Goal: Book appointment/travel/reservation

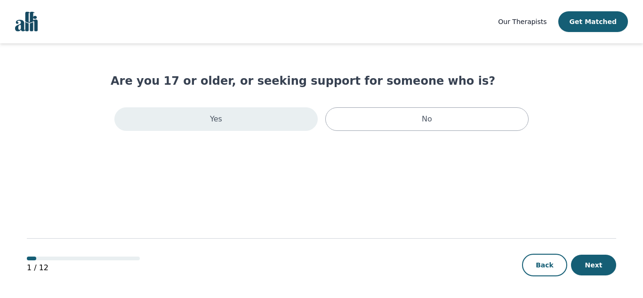
click at [214, 119] on p "Yes" at bounding box center [216, 118] width 12 height 11
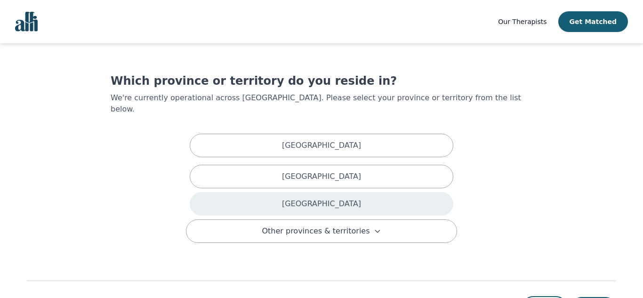
click at [313, 198] on p "[GEOGRAPHIC_DATA]" at bounding box center [321, 203] width 79 height 11
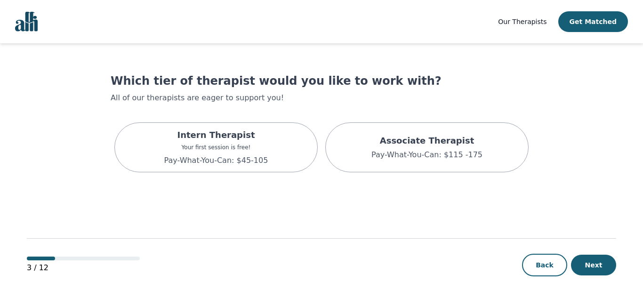
click at [295, 184] on main "Which tier of therapist would you like to work with? All of our therapists are …" at bounding box center [322, 171] width 590 height 256
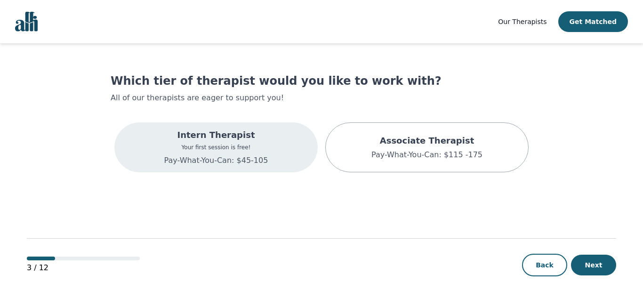
click at [213, 134] on p "Intern Therapist" at bounding box center [216, 135] width 104 height 13
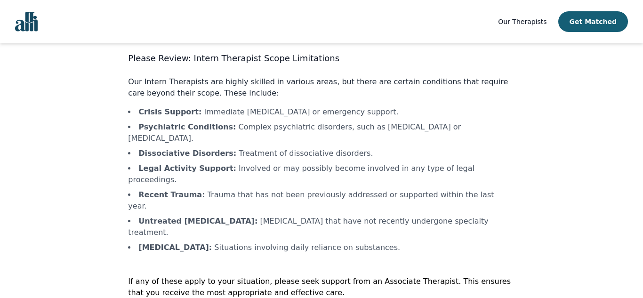
scroll to position [26, 0]
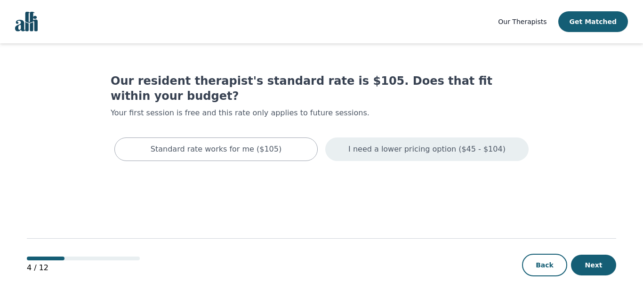
click at [415, 144] on p "I need a lower pricing option ($45 - $104)" at bounding box center [426, 149] width 157 height 11
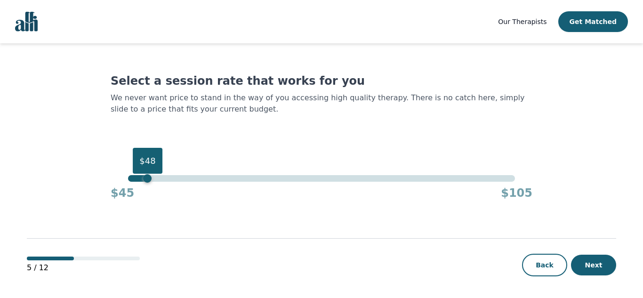
click at [146, 178] on div "$48" at bounding box center [321, 178] width 387 height 7
click at [133, 178] on div "$48" at bounding box center [321, 178] width 387 height 7
click at [130, 178] on div "$46" at bounding box center [134, 178] width 8 height 8
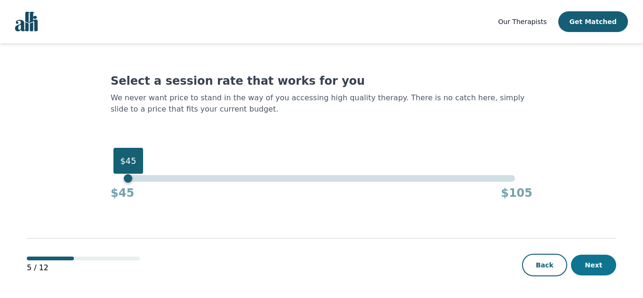
click at [593, 265] on button "Next" at bounding box center [593, 265] width 45 height 21
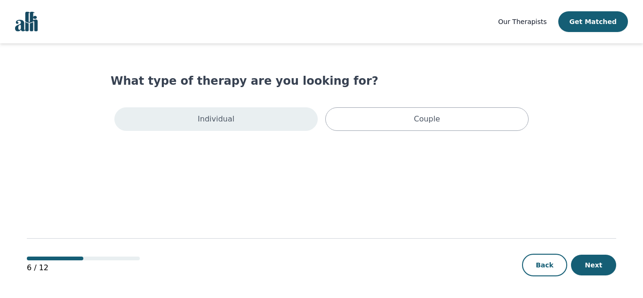
click at [219, 122] on p "Individual" at bounding box center [216, 118] width 37 height 11
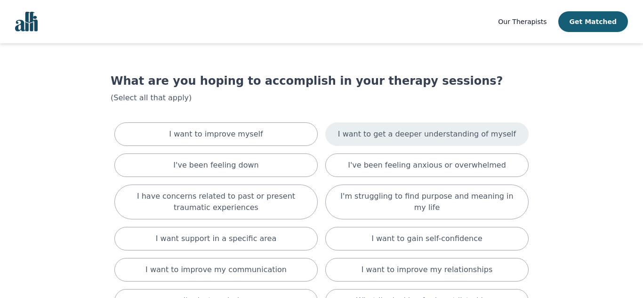
click at [394, 132] on p "I want to get a deeper understanding of myself" at bounding box center [427, 134] width 178 height 11
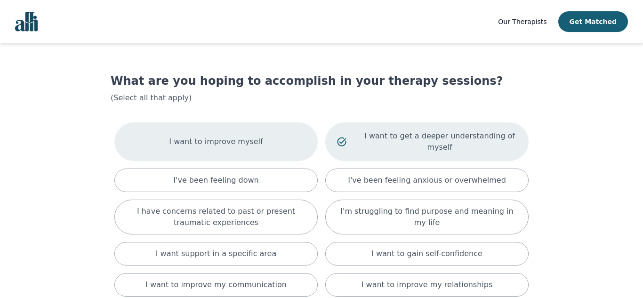
click at [194, 140] on p "I want to improve myself" at bounding box center [216, 141] width 94 height 11
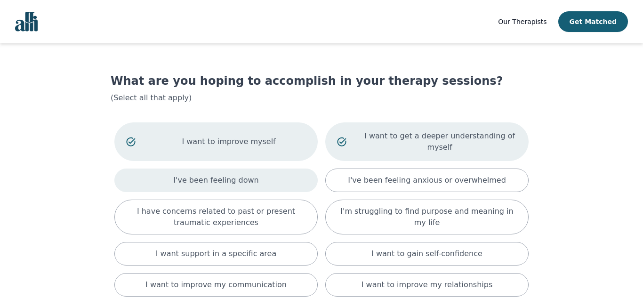
click at [213, 175] on p "I've been feeling down" at bounding box center [215, 180] width 85 height 11
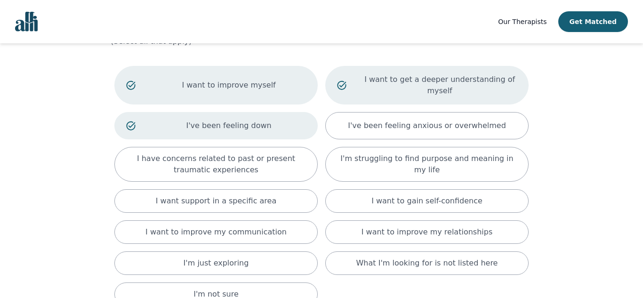
scroll to position [75, 0]
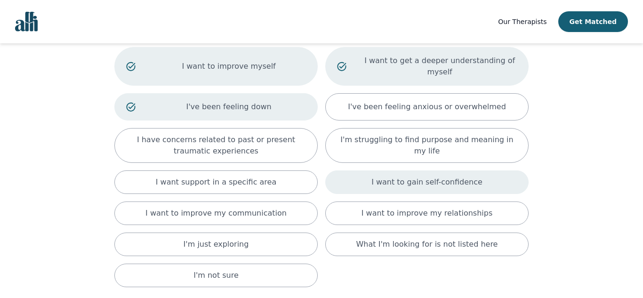
click at [458, 177] on p "I want to gain self-confidence" at bounding box center [427, 182] width 111 height 11
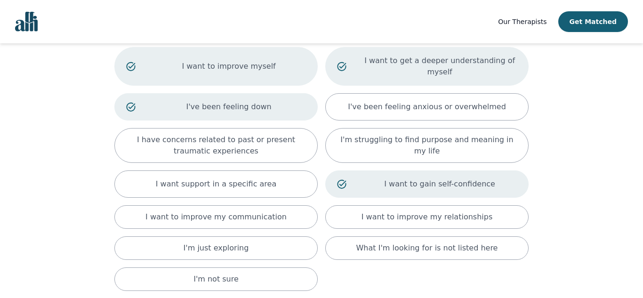
click at [536, 267] on main "What are you hoping to accomplish in your therapy sessions? (Select all that ap…" at bounding box center [322, 180] width 590 height 425
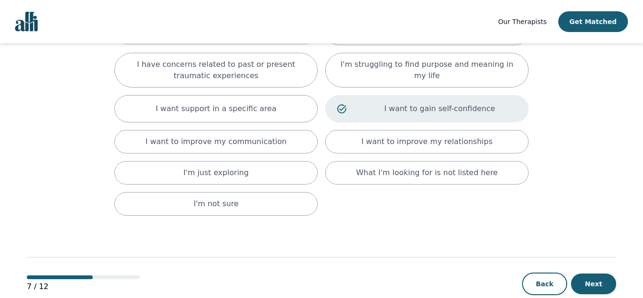
scroll to position [159, 0]
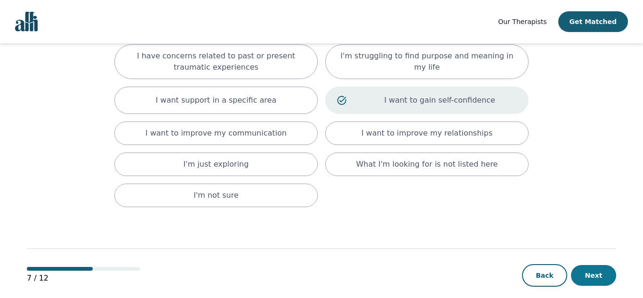
click at [591, 265] on button "Next" at bounding box center [593, 275] width 45 height 21
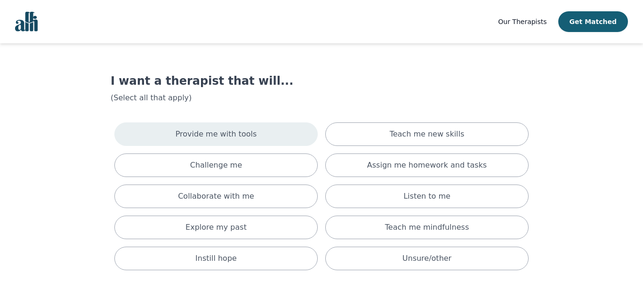
click at [238, 130] on p "Provide me with tools" at bounding box center [216, 134] width 81 height 11
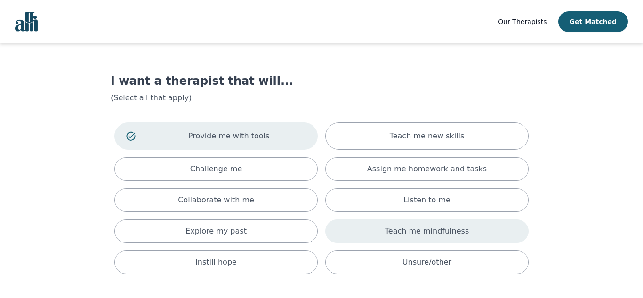
click at [414, 230] on p "Teach me mindfulness" at bounding box center [427, 231] width 84 height 11
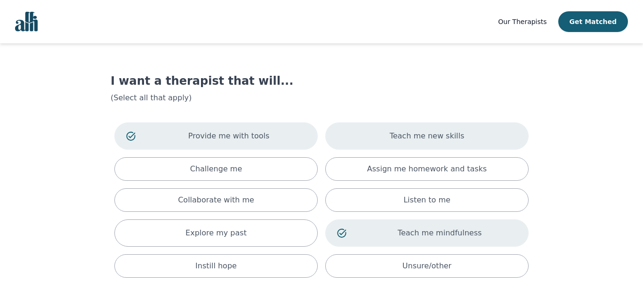
click at [429, 135] on p "Teach me new skills" at bounding box center [427, 135] width 75 height 11
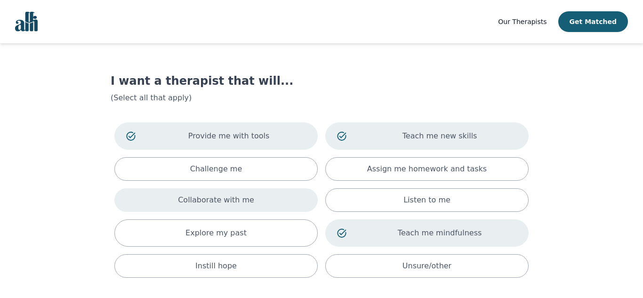
click at [216, 197] on p "Collaborate with me" at bounding box center [216, 199] width 76 height 11
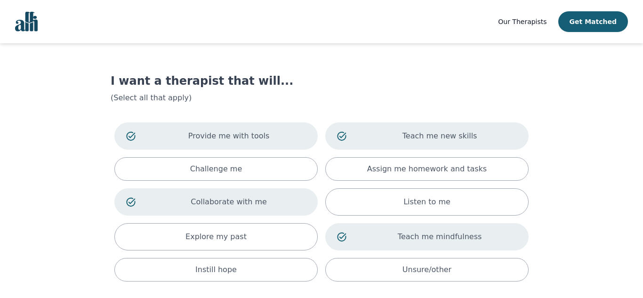
click at [618, 175] on div "Our Therapists Get Matched I want a therapist that will... (Select all that app…" at bounding box center [321, 192] width 643 height 384
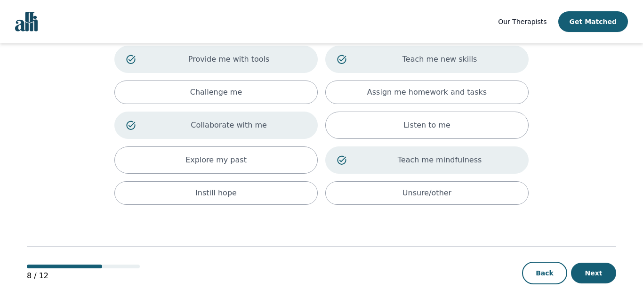
scroll to position [86, 0]
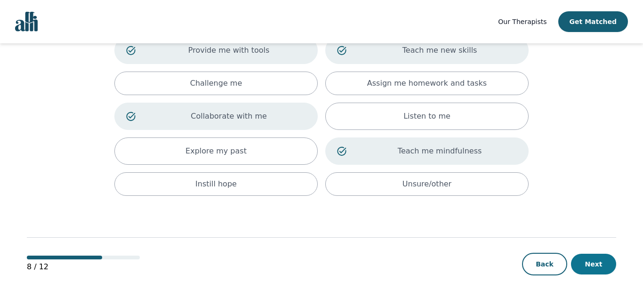
click at [592, 268] on button "Next" at bounding box center [593, 264] width 45 height 21
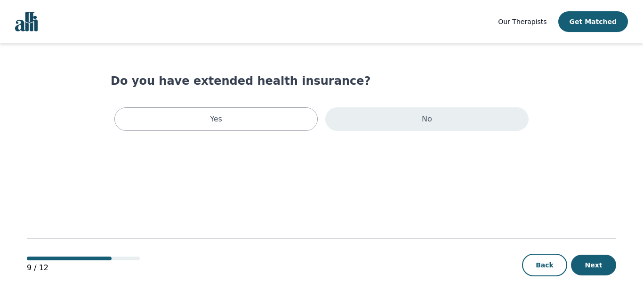
click at [429, 117] on p "No" at bounding box center [427, 118] width 10 height 11
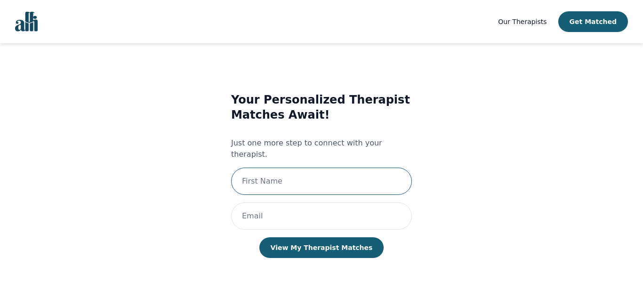
click at [260, 168] on input "text" at bounding box center [321, 181] width 181 height 27
type input "[PERSON_NAME]"
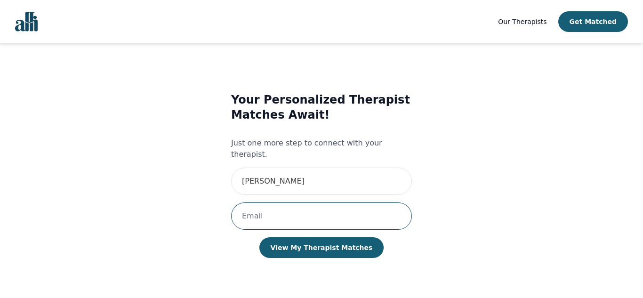
click at [255, 208] on input "email" at bounding box center [321, 215] width 181 height 27
type input "[EMAIL_ADDRESS][DOMAIN_NAME]"
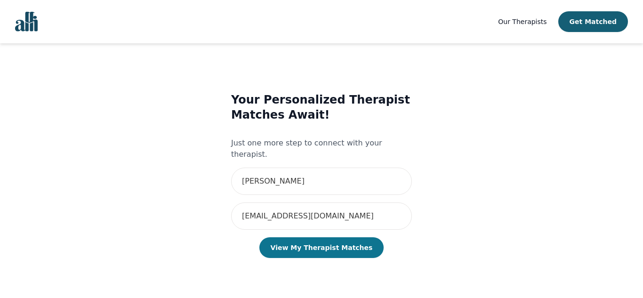
click at [311, 237] on button "View My Therapist Matches" at bounding box center [321, 247] width 125 height 21
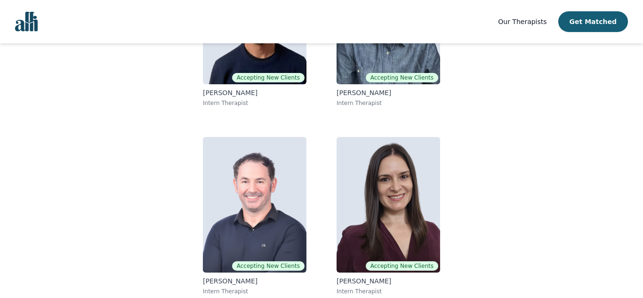
scroll to position [194, 0]
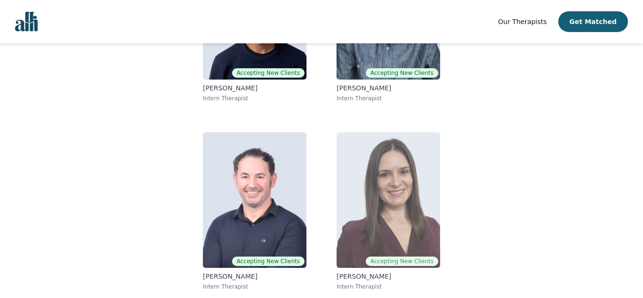
click at [423, 211] on img at bounding box center [389, 200] width 104 height 136
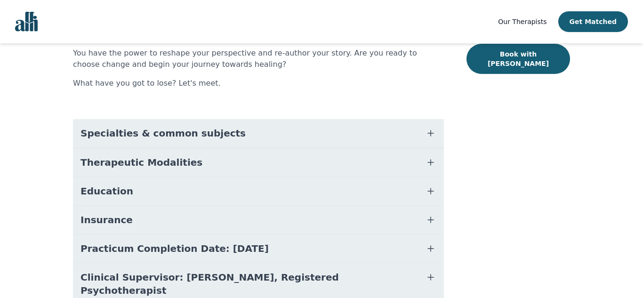
scroll to position [207, 0]
